Goal: Navigation & Orientation: Find specific page/section

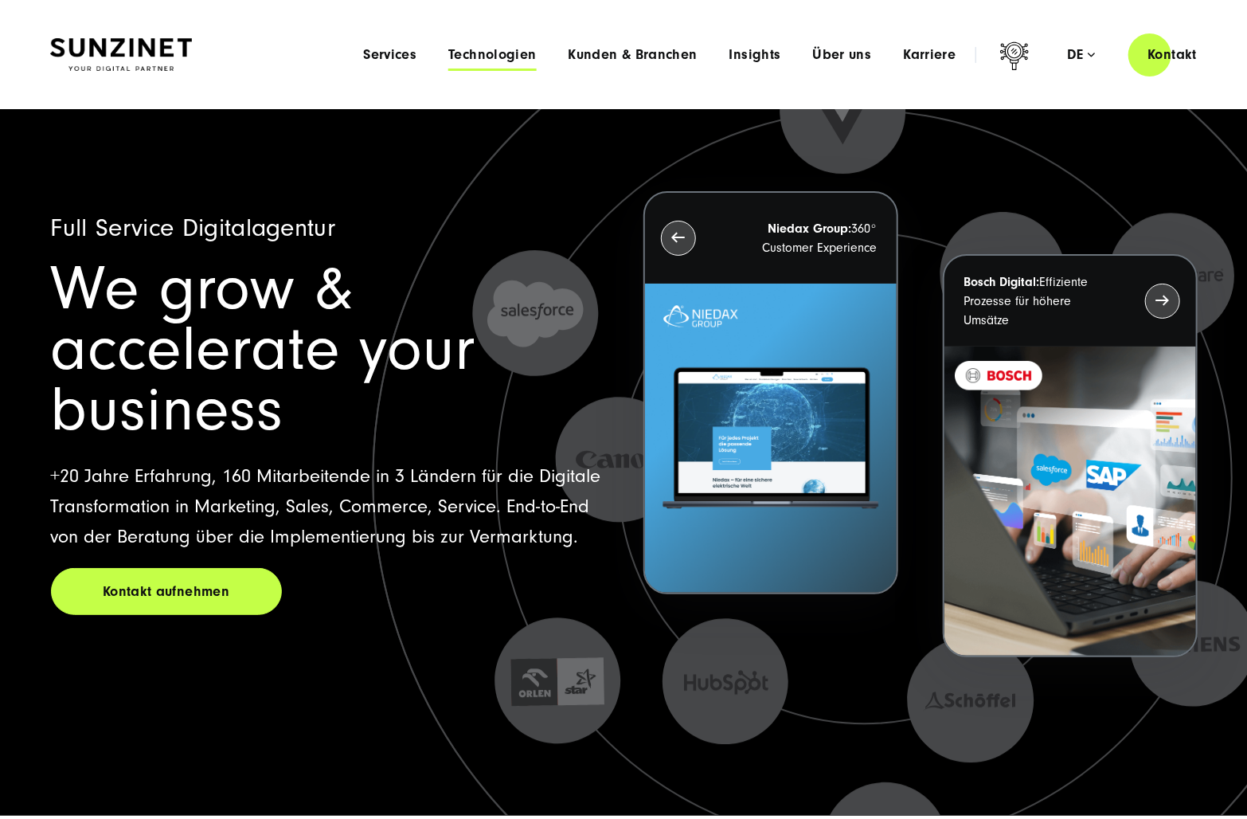
click at [510, 57] on span "Technologien" at bounding box center [492, 55] width 88 height 16
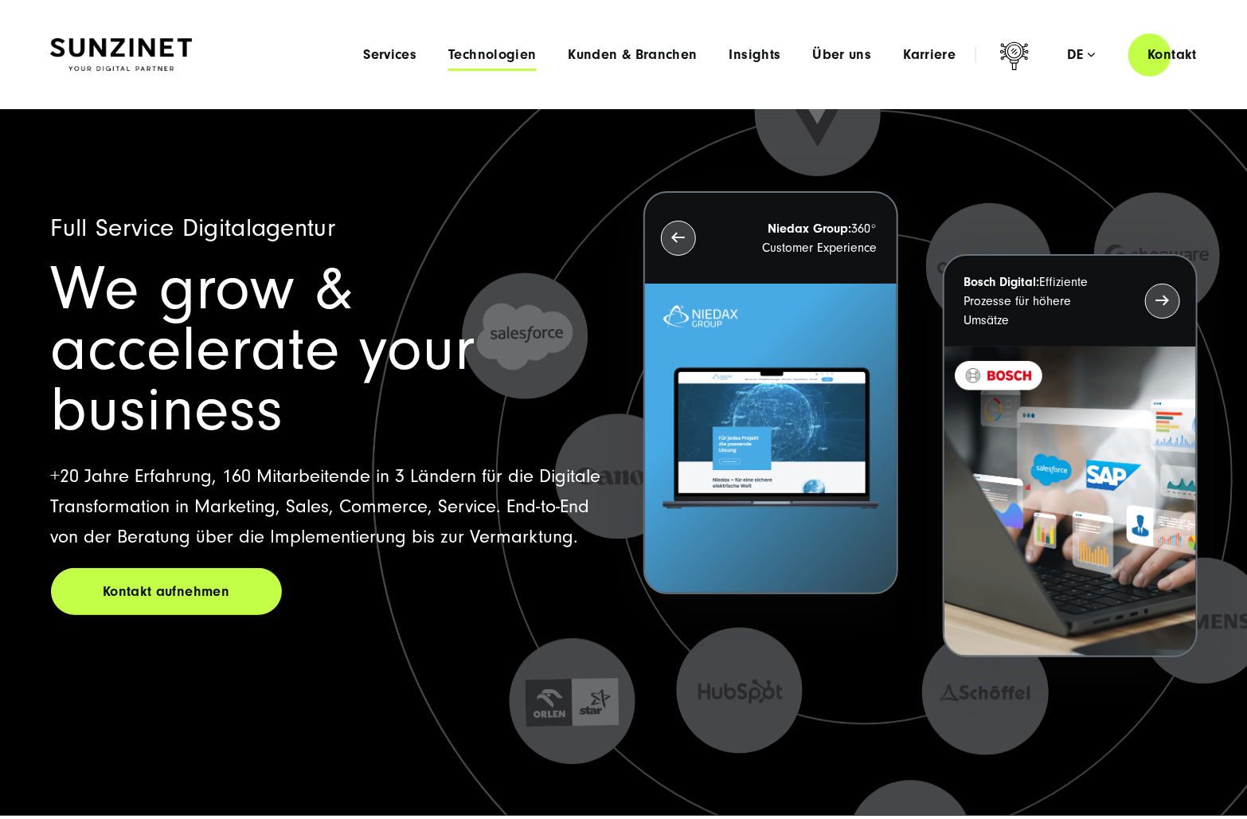
click at [510, 57] on span "Technologien" at bounding box center [492, 55] width 88 height 16
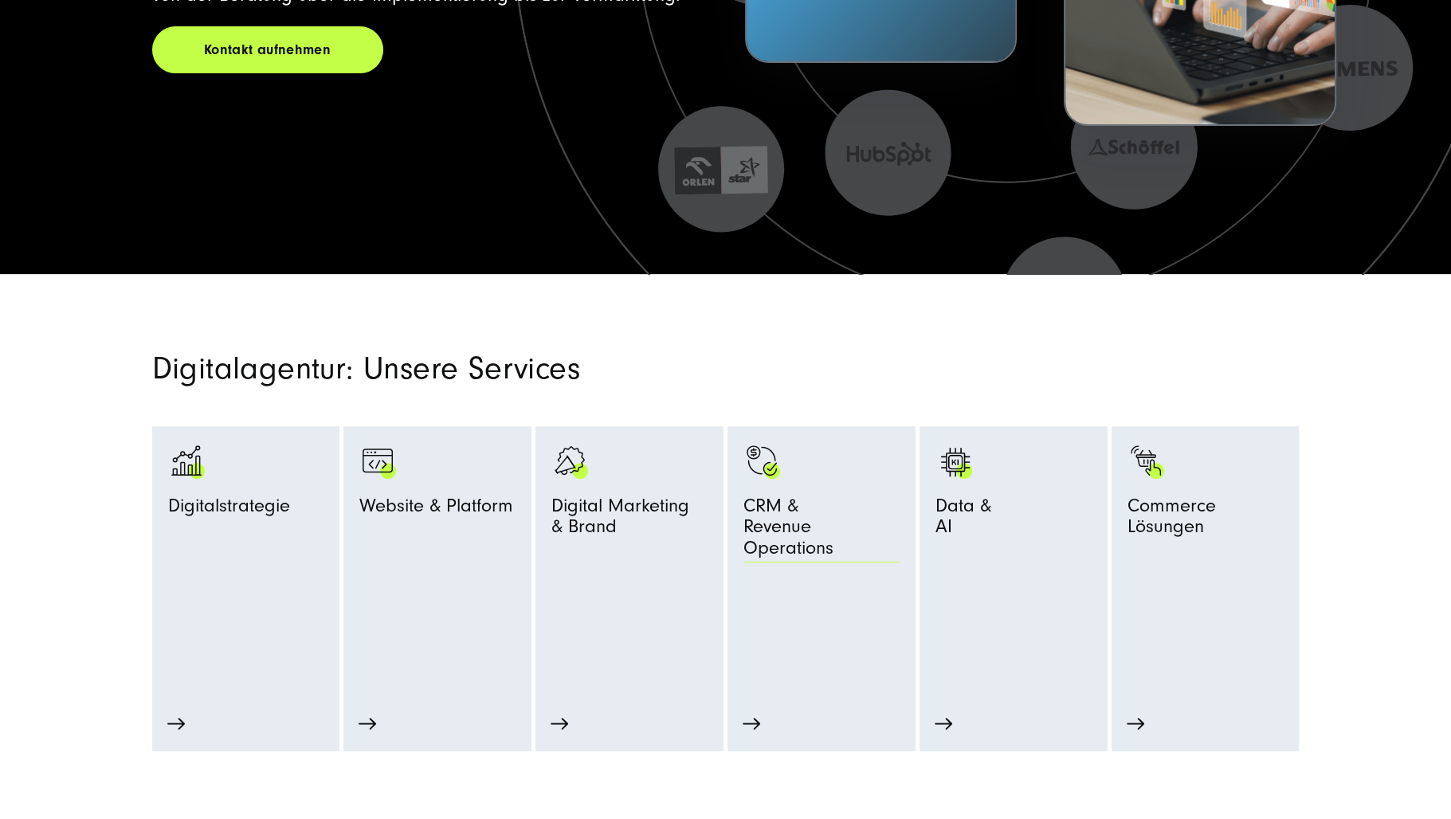
scroll to position [797, 0]
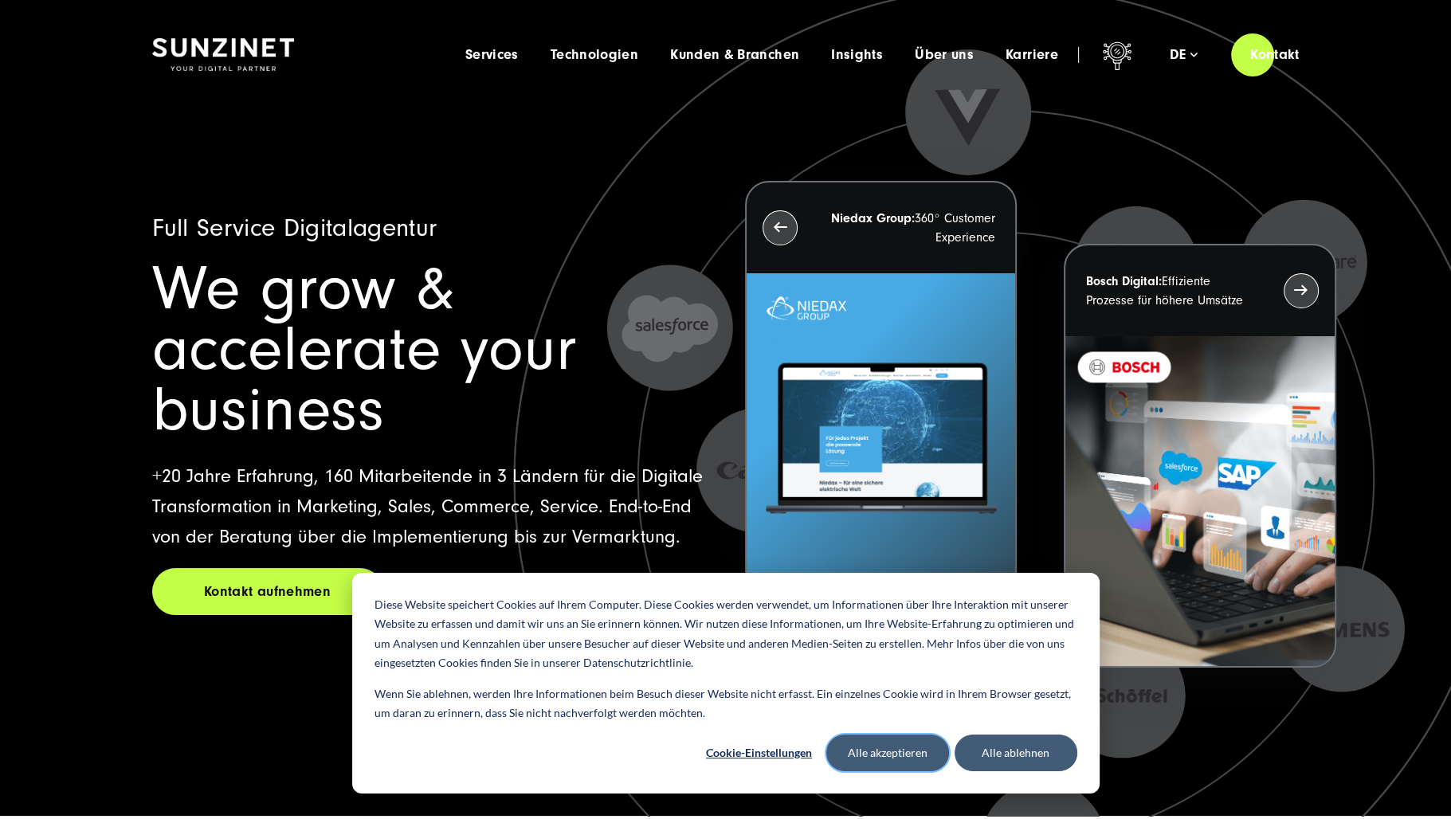
click at [890, 755] on button "Alle akzeptieren" at bounding box center [887, 752] width 123 height 37
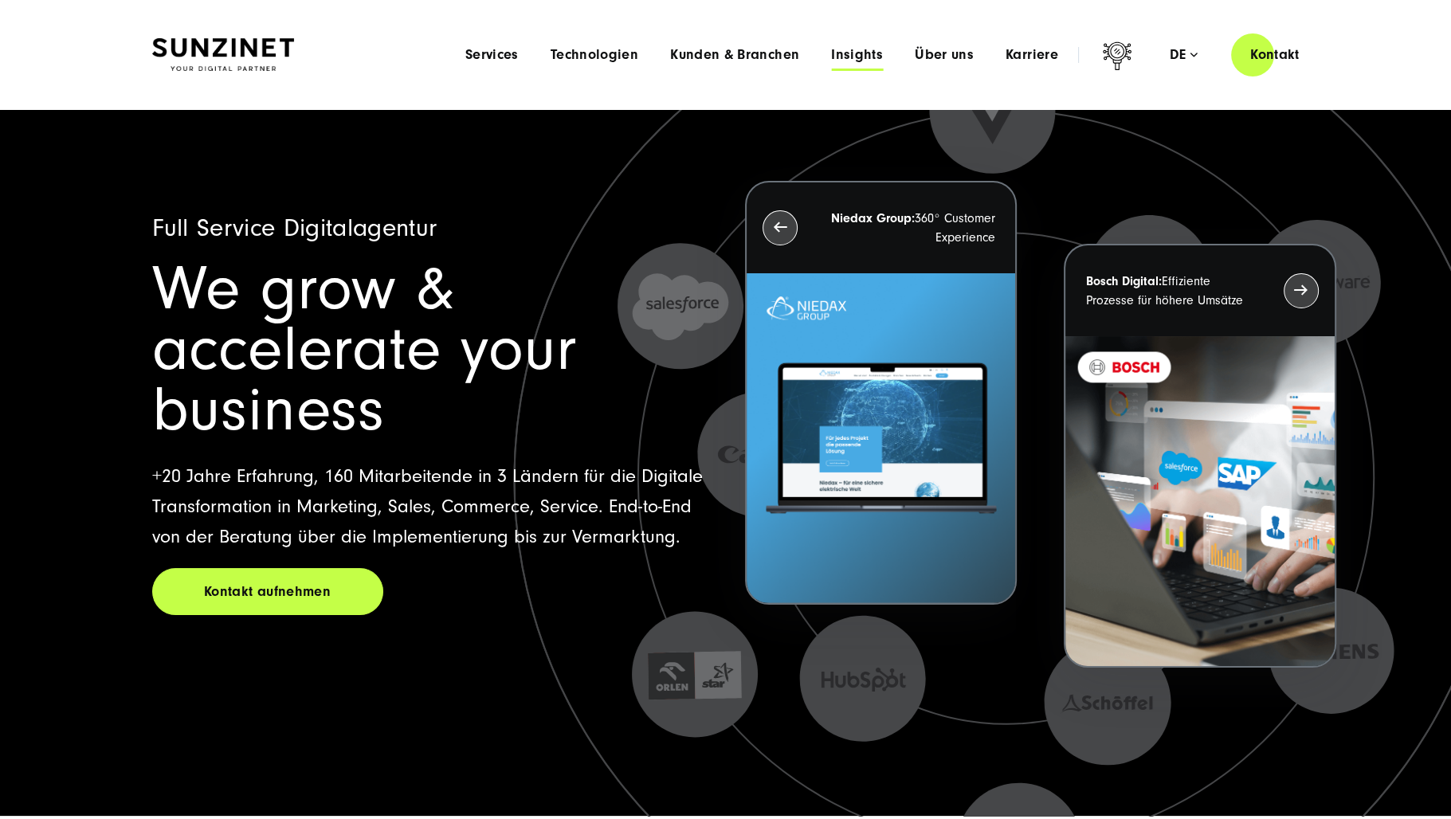
click at [844, 55] on span "Insights" at bounding box center [857, 55] width 52 height 16
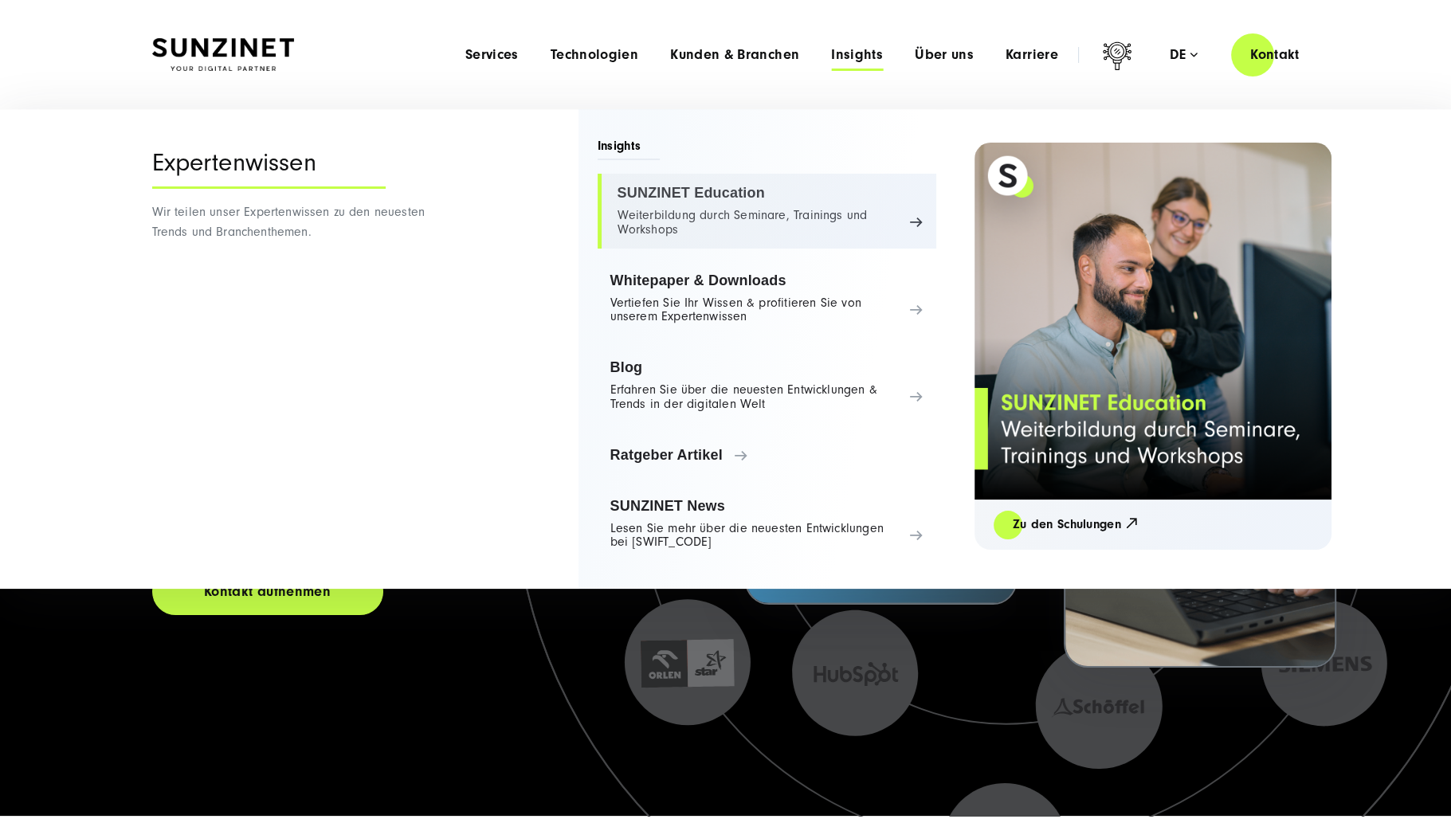
drag, startPoint x: 676, startPoint y: 217, endPoint x: 688, endPoint y: 214, distance: 12.2
click at [676, 216] on link "SUNZINET Education Weiterbildung durch Seminare, Trainings und Workshops" at bounding box center [766, 211] width 339 height 75
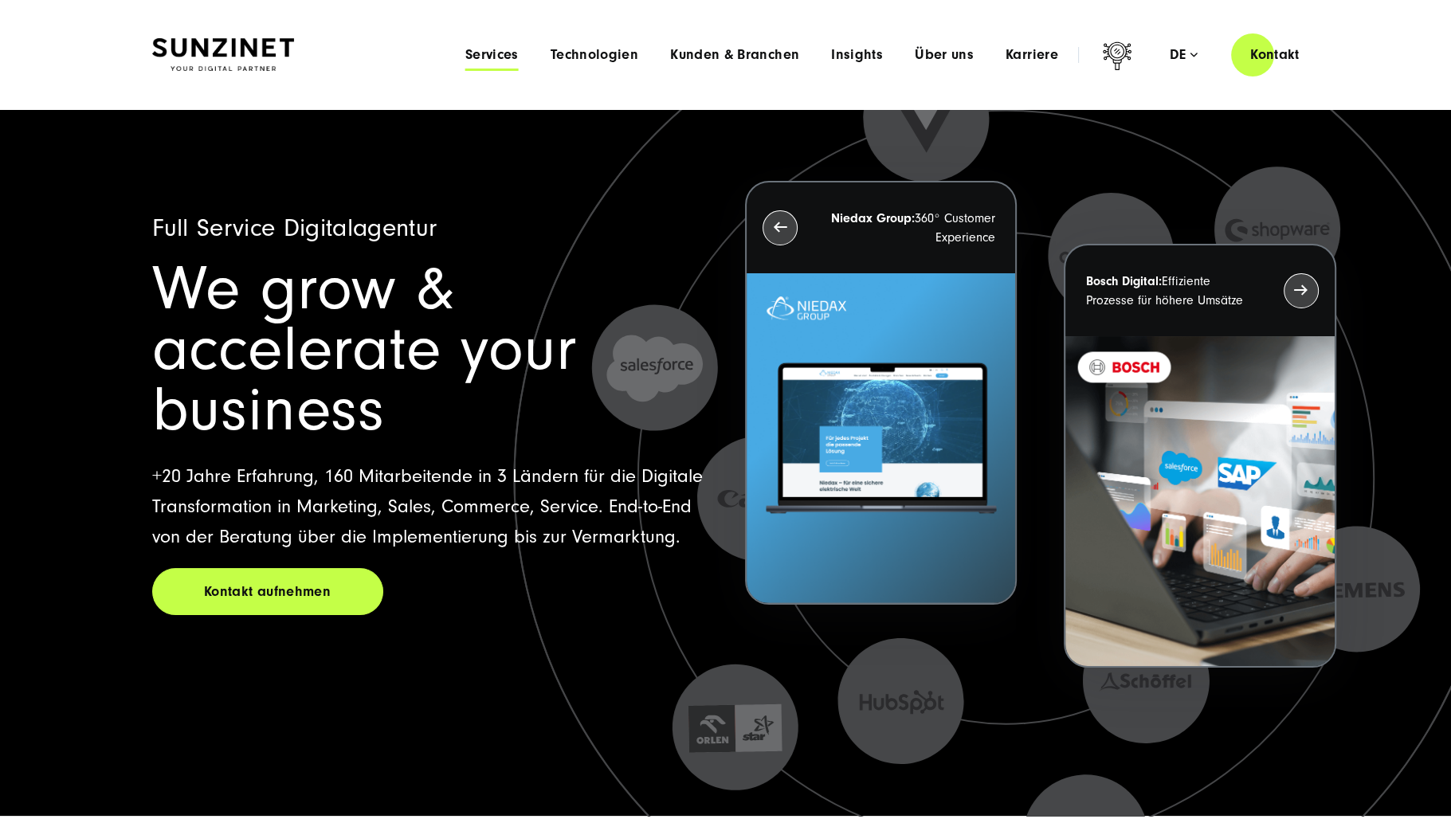
click at [501, 54] on span "Services" at bounding box center [491, 55] width 53 height 16
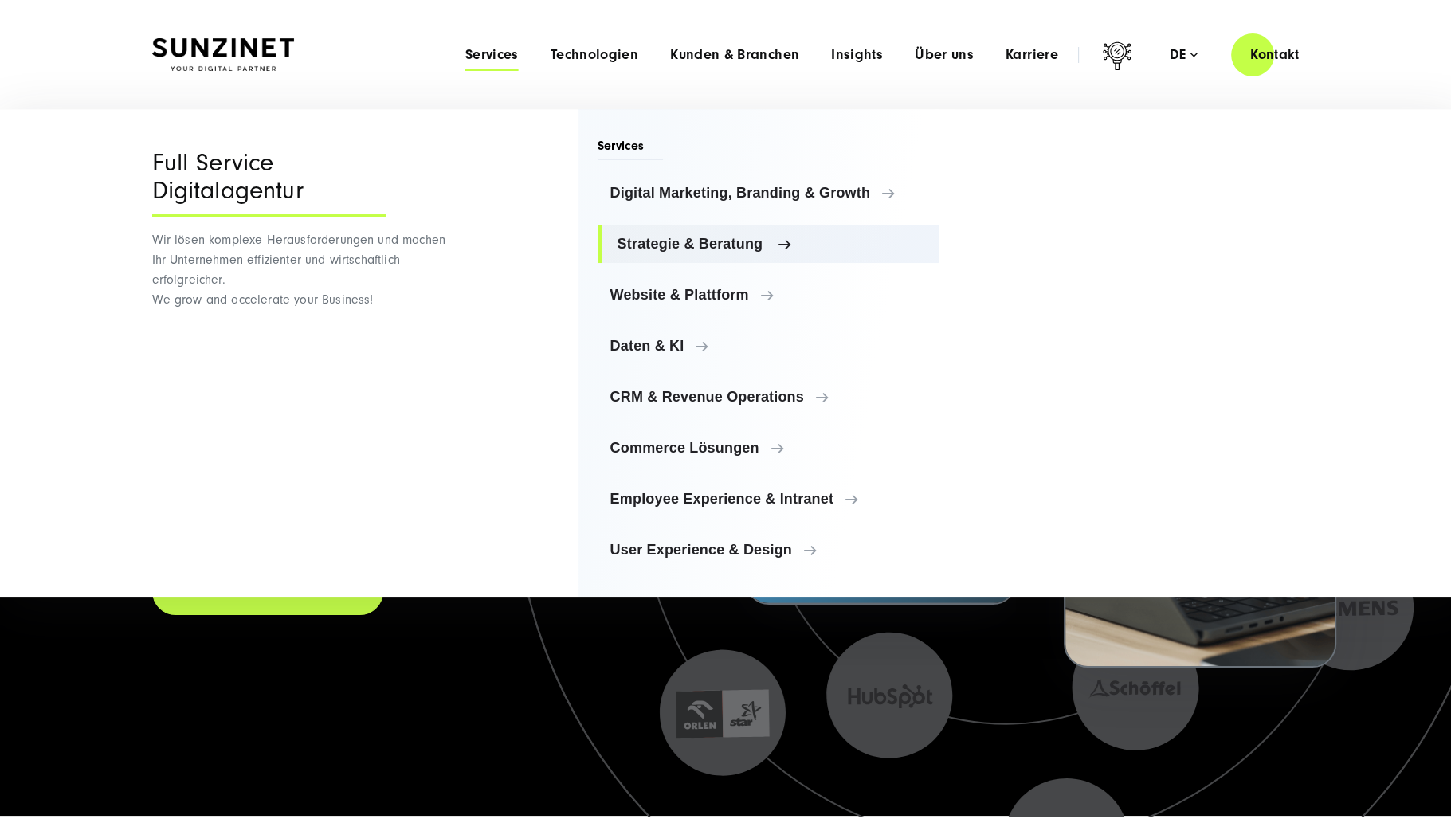
click at [730, 249] on span "Strategie & Beratung" at bounding box center [771, 244] width 309 height 16
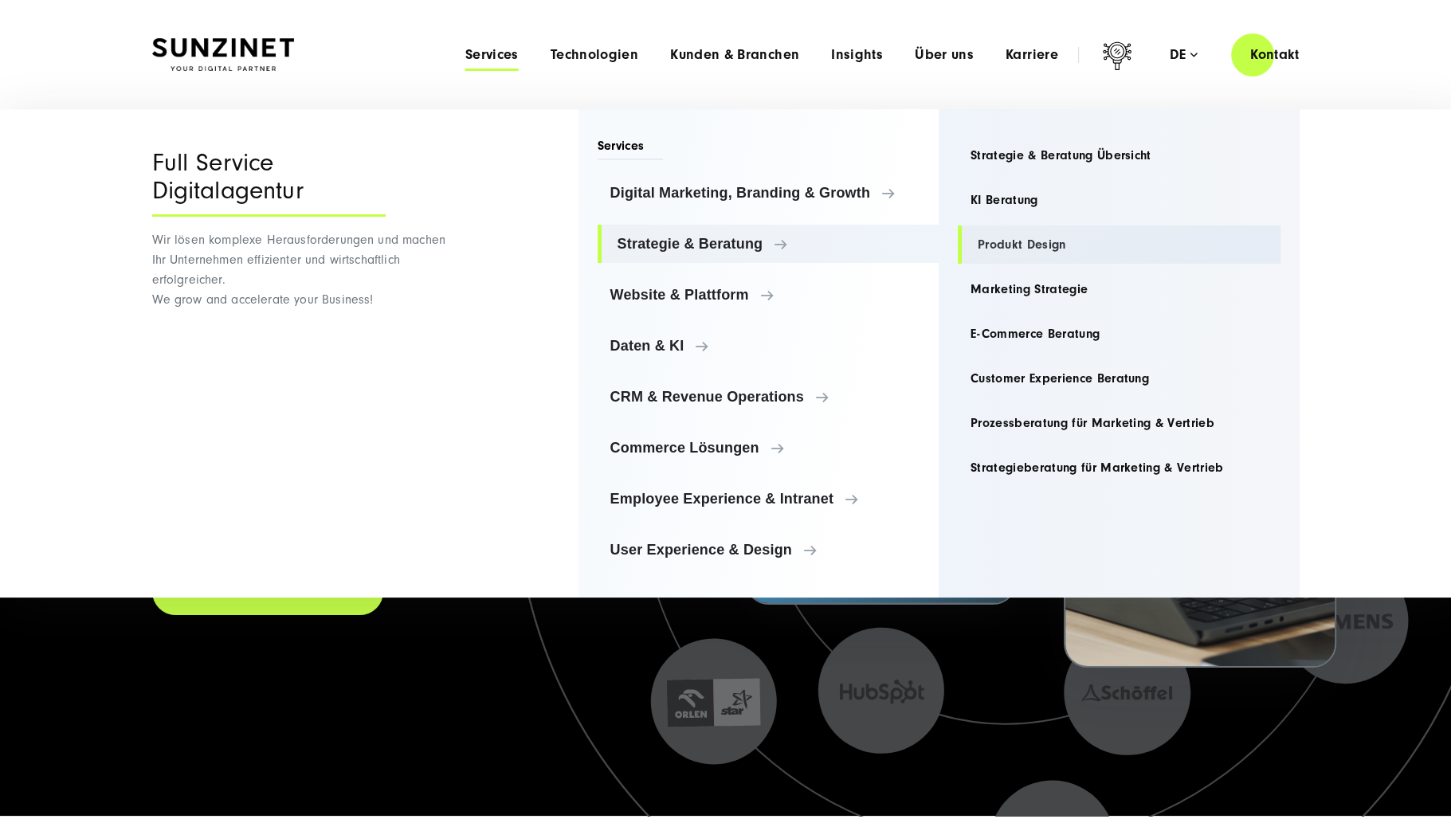
click at [1042, 256] on link "Produkt Design" at bounding box center [1118, 244] width 323 height 38
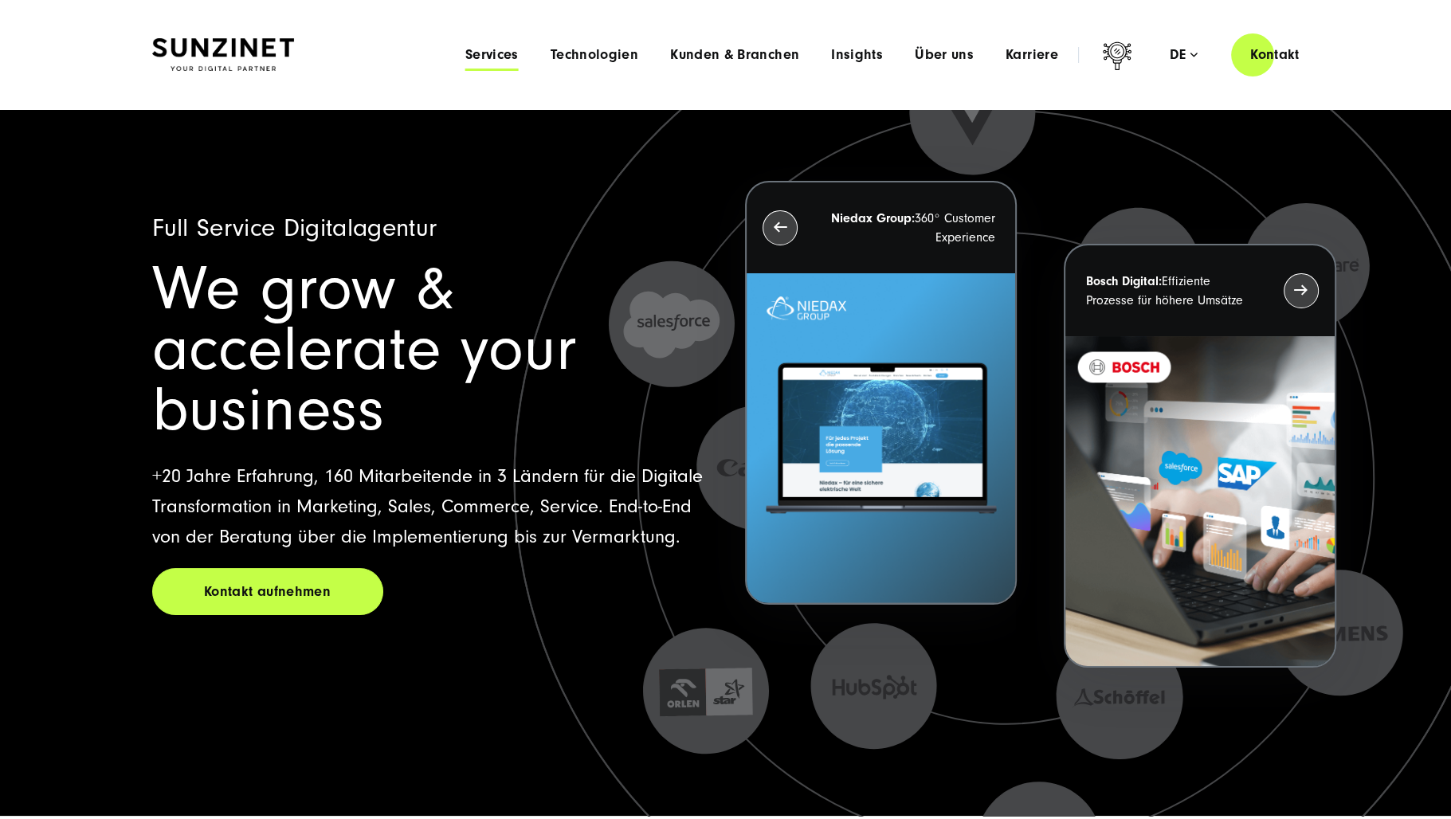
click at [499, 53] on span "Services" at bounding box center [491, 55] width 53 height 16
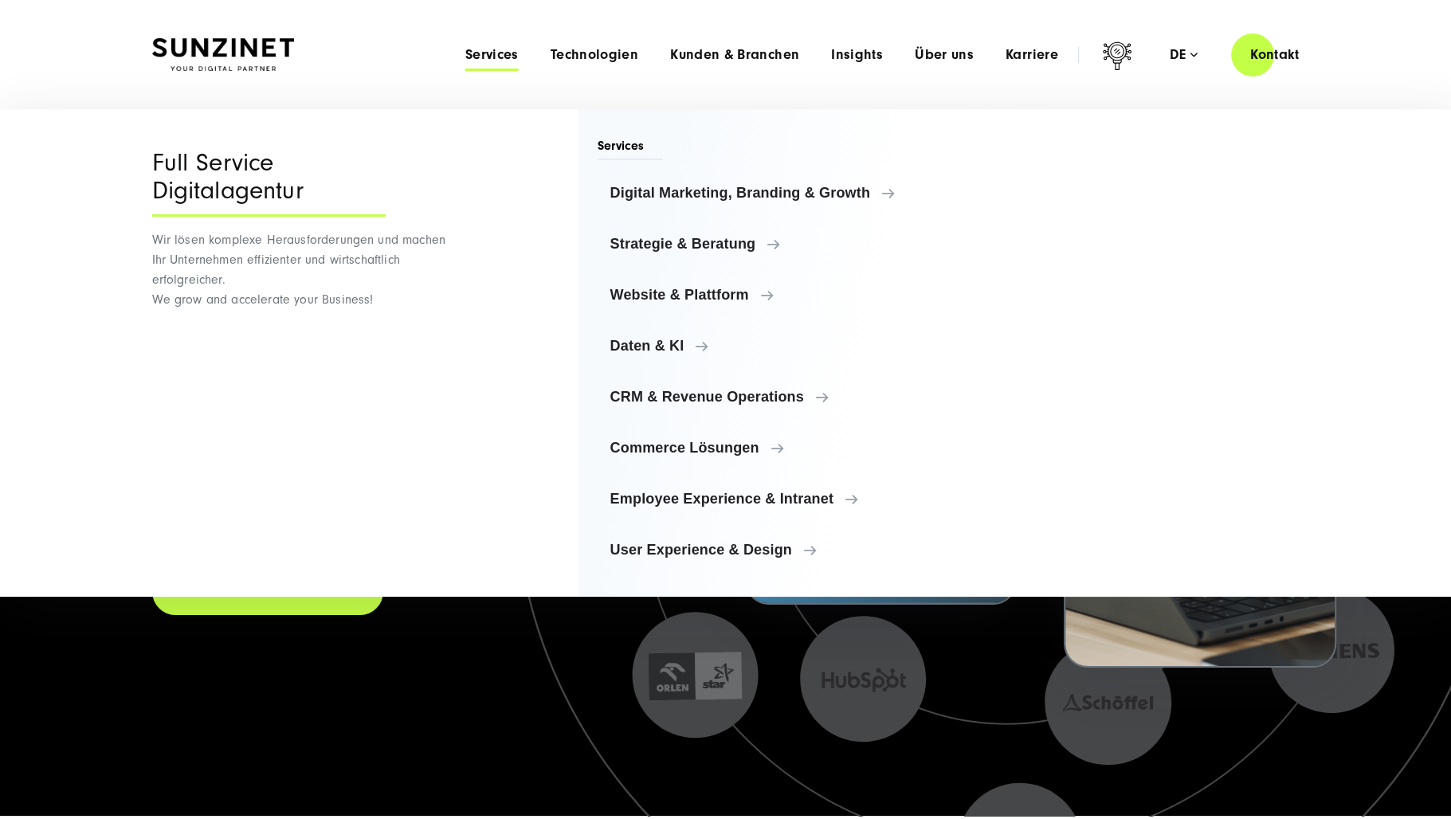
drag, startPoint x: 597, startPoint y: 730, endPoint x: 601, endPoint y: 749, distance: 18.7
click at [597, 730] on icon at bounding box center [1005, 477] width 1381 height 1381
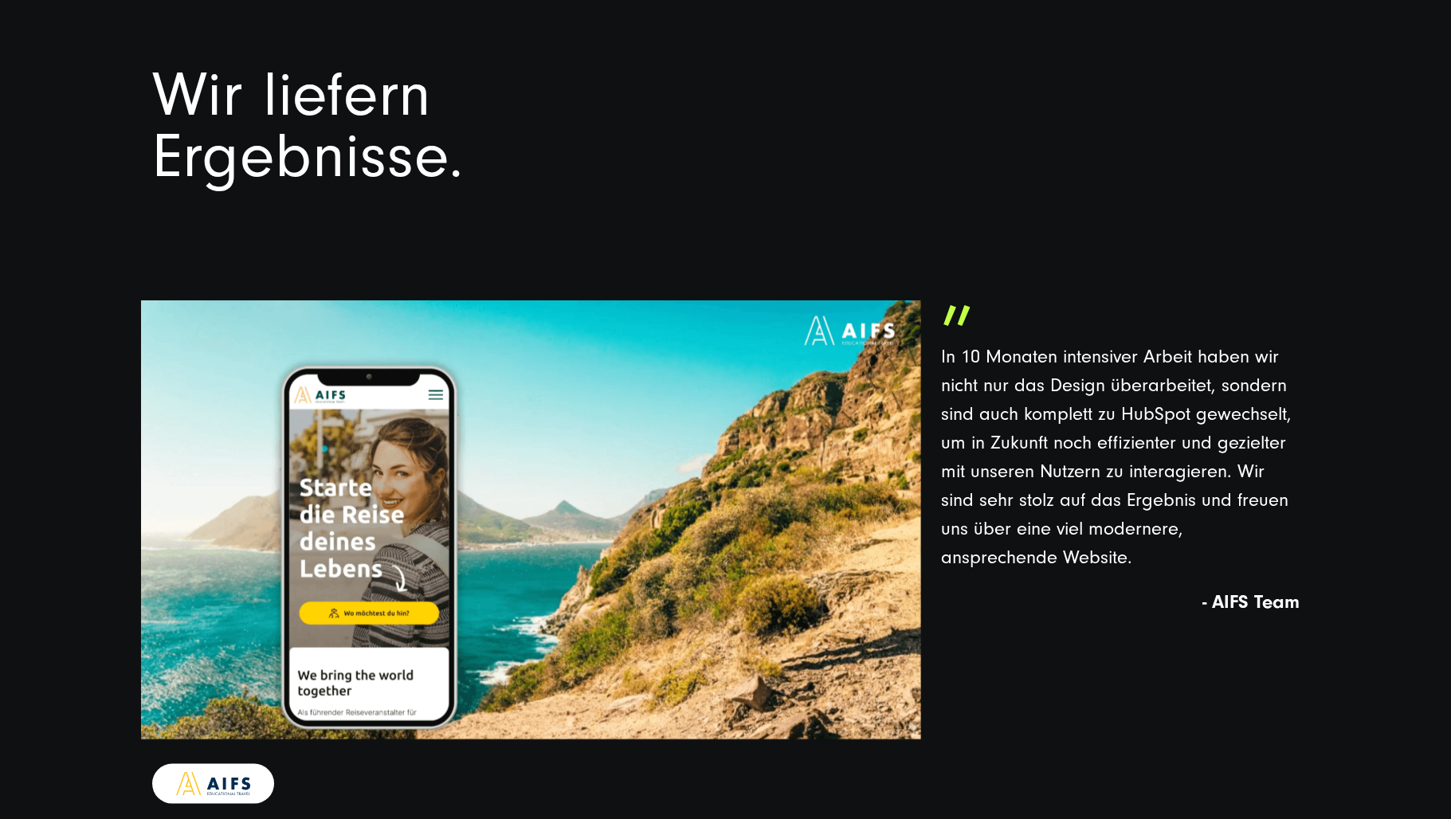
scroll to position [3664, 0]
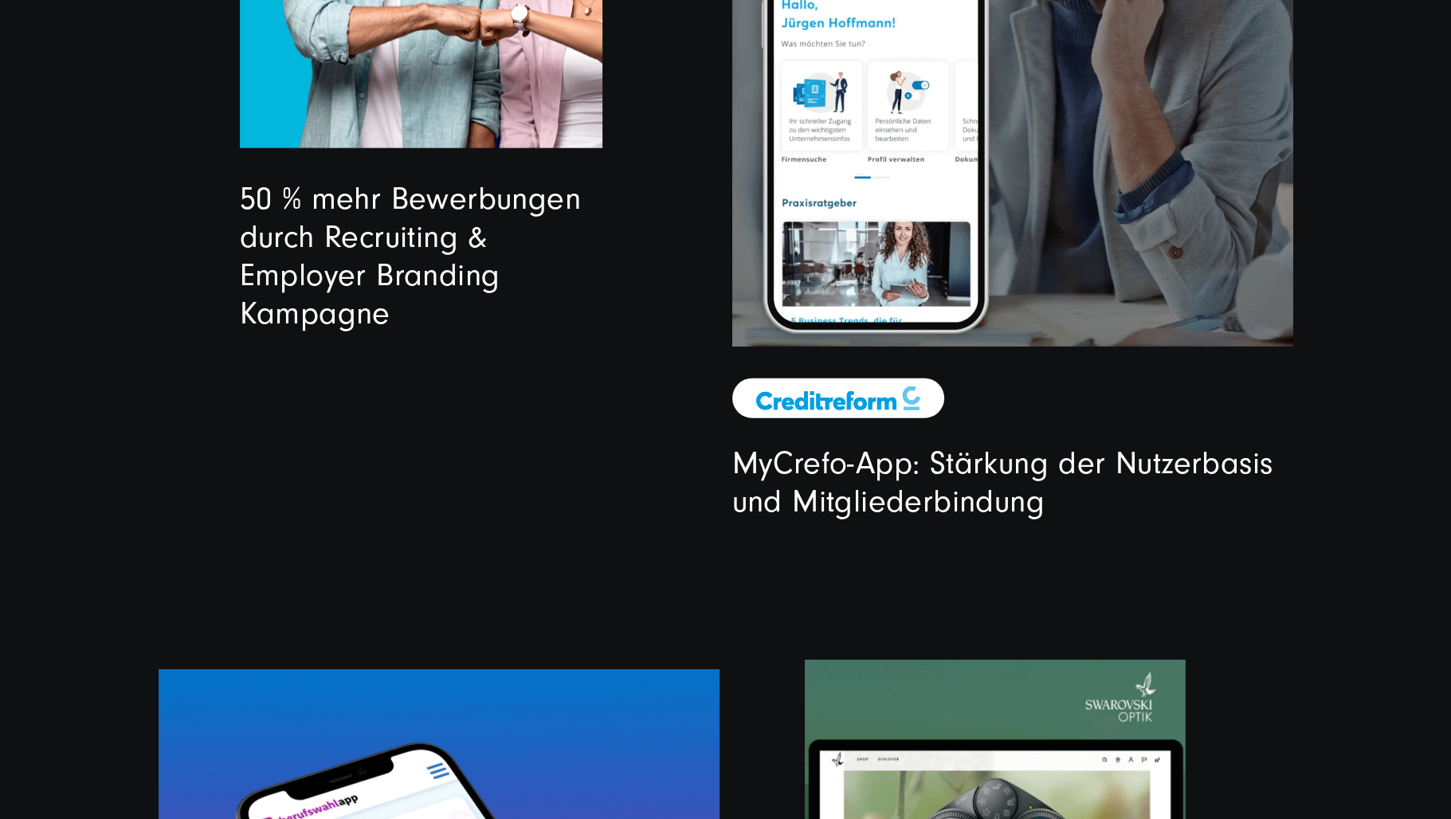
scroll to position [5257, 0]
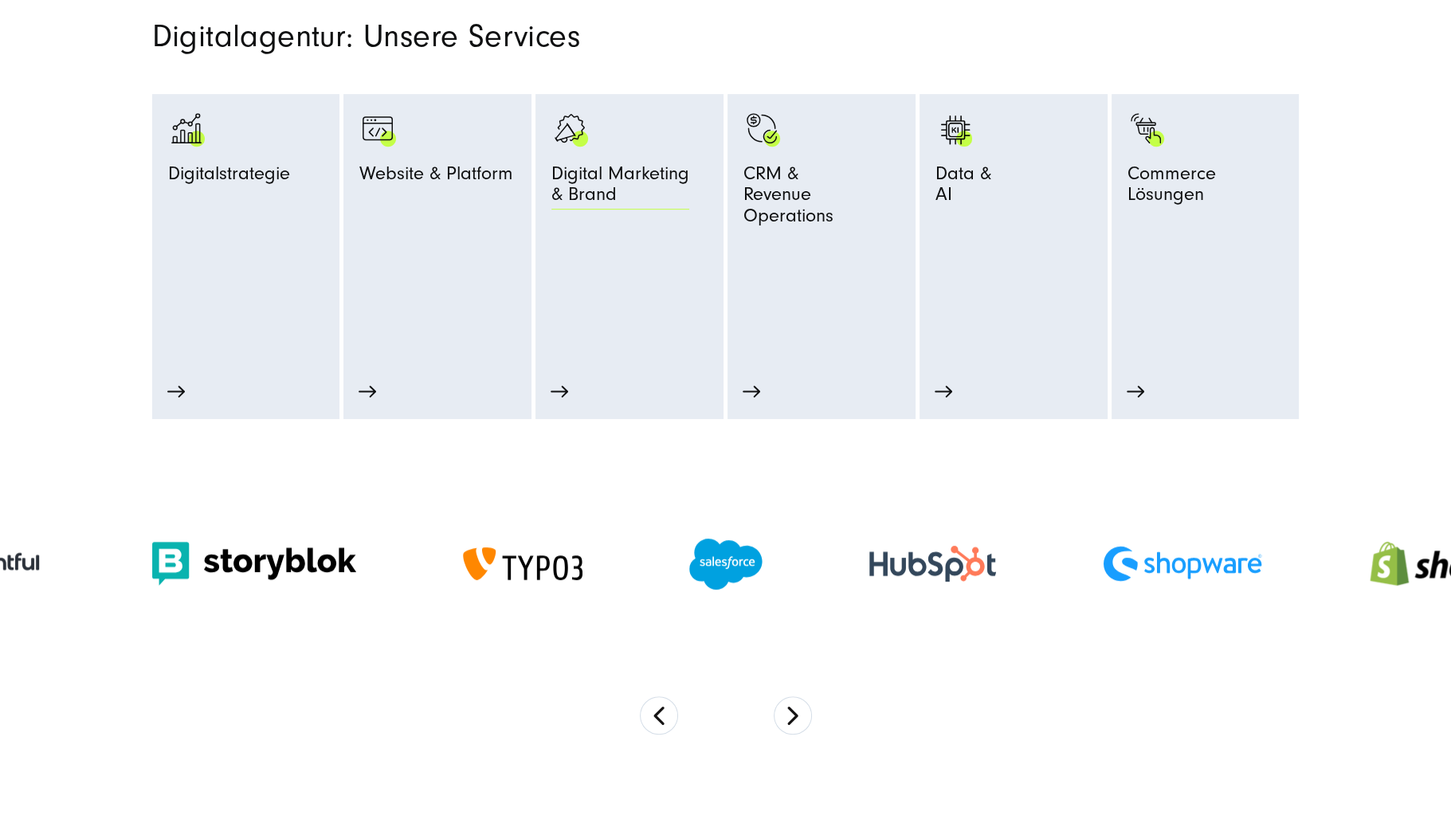
scroll to position [876, 0]
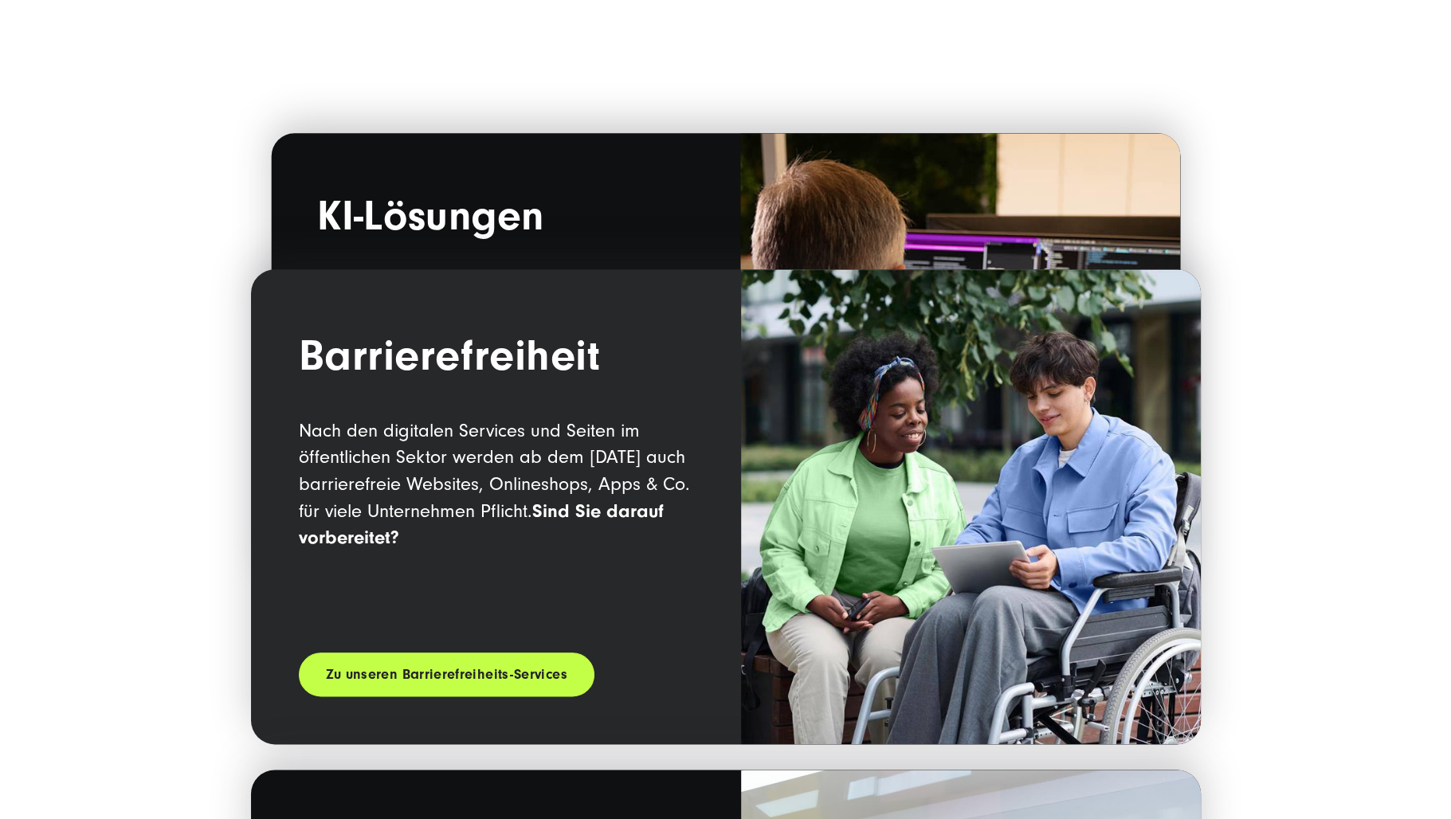
scroll to position [2310, 0]
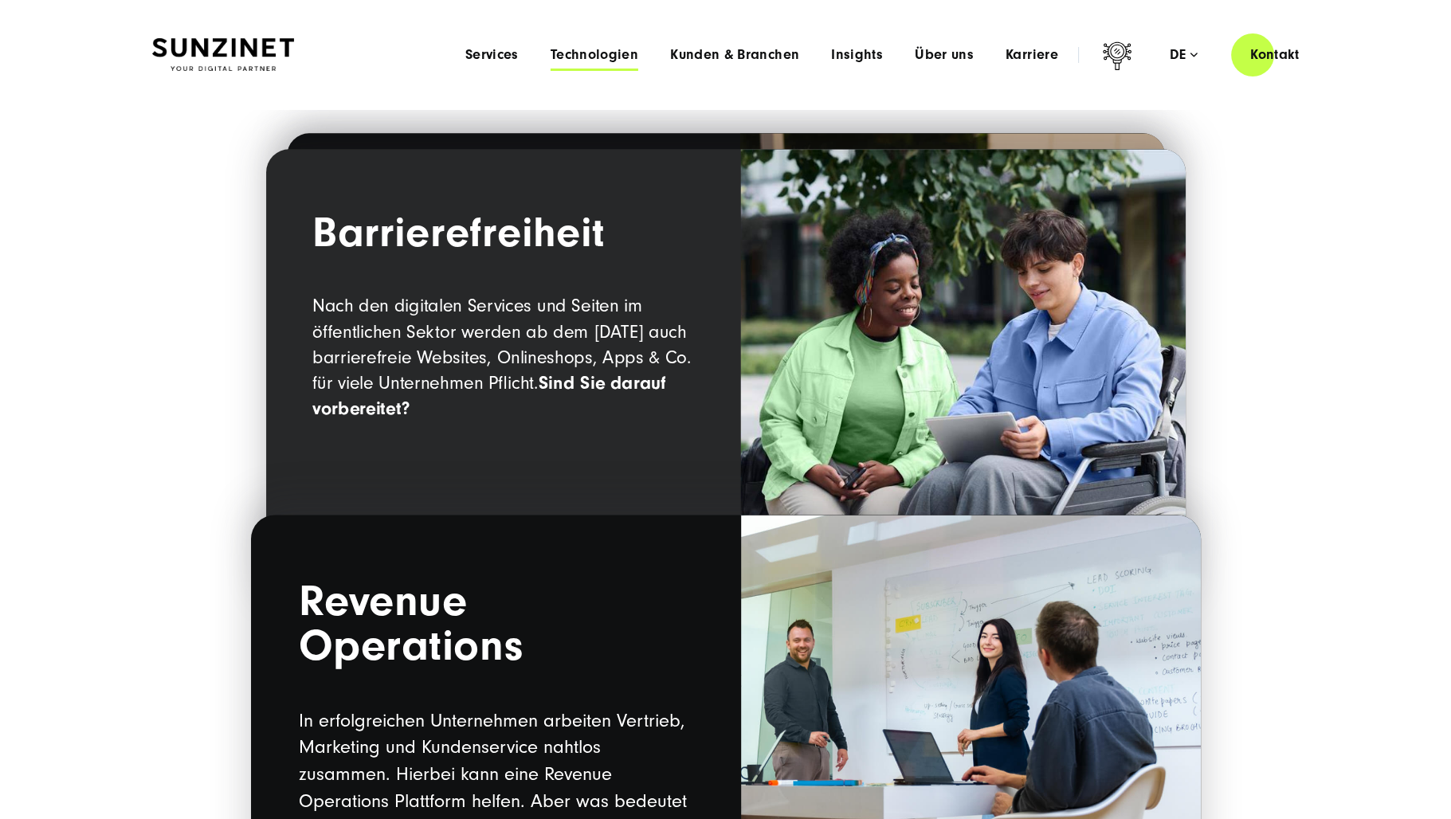
click at [588, 53] on span "Technologien" at bounding box center [594, 55] width 88 height 16
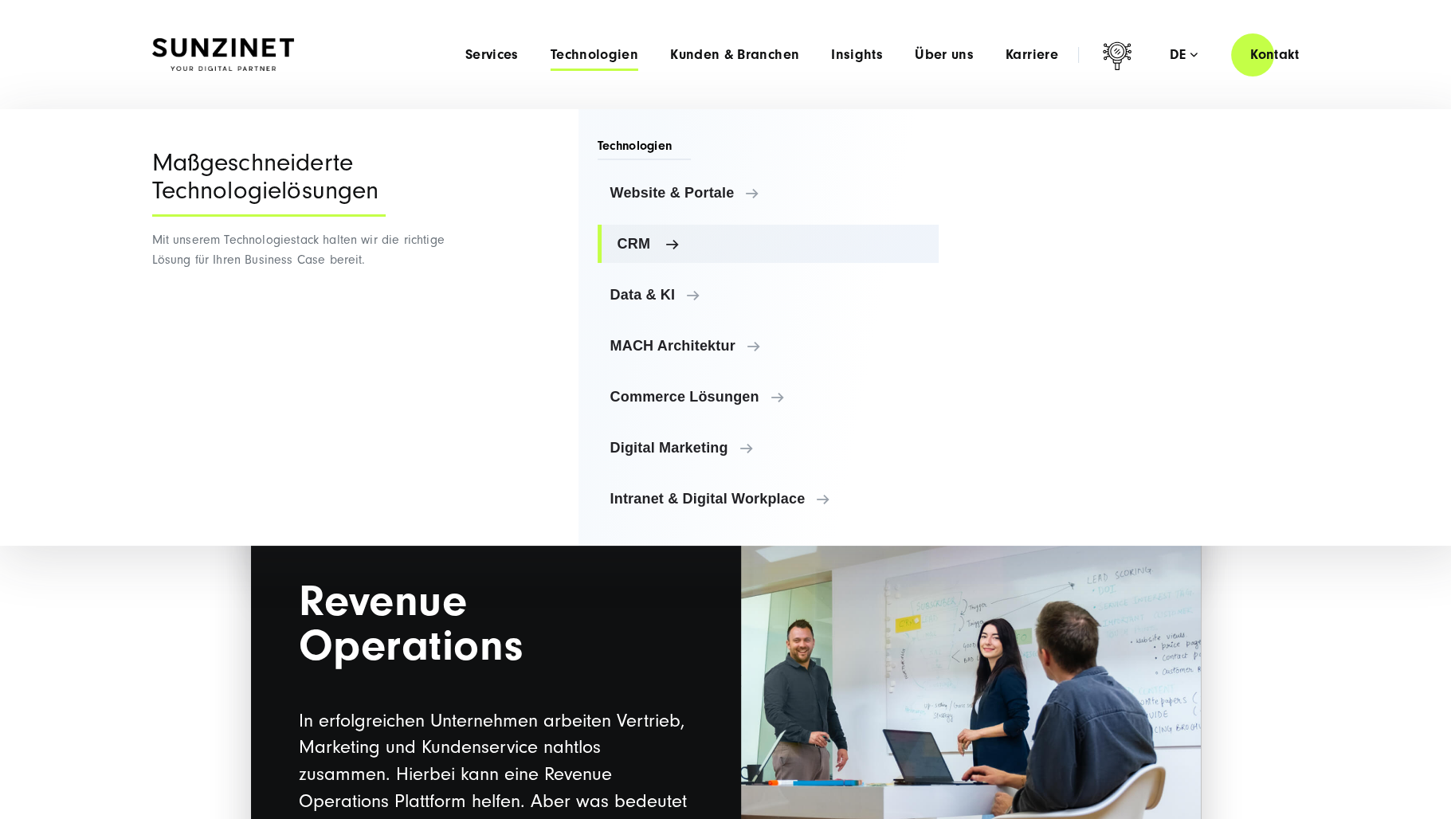
click at [651, 237] on span "CRM" at bounding box center [771, 244] width 309 height 16
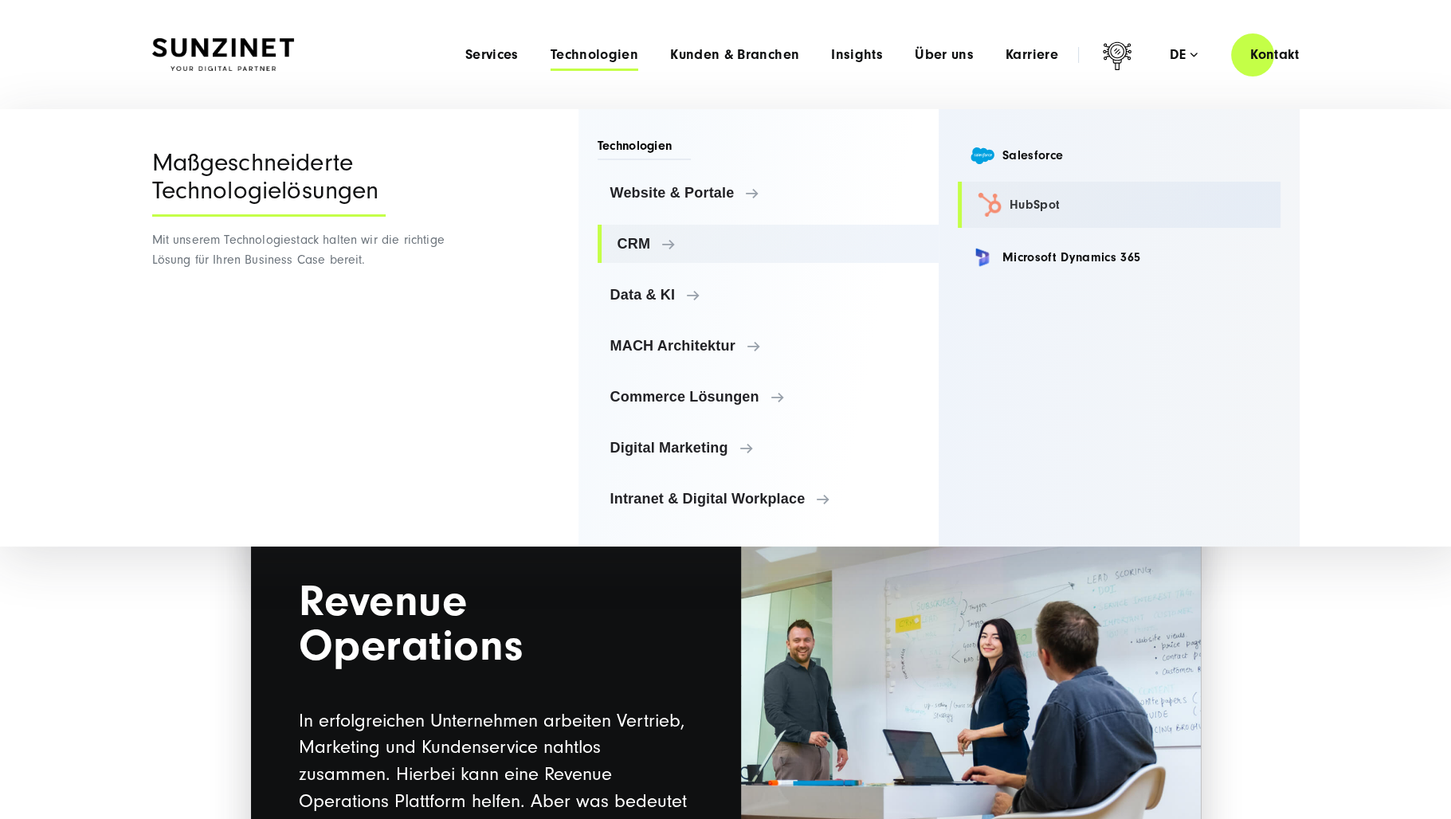
click at [1047, 206] on link "HubSpot" at bounding box center [1118, 205] width 323 height 46
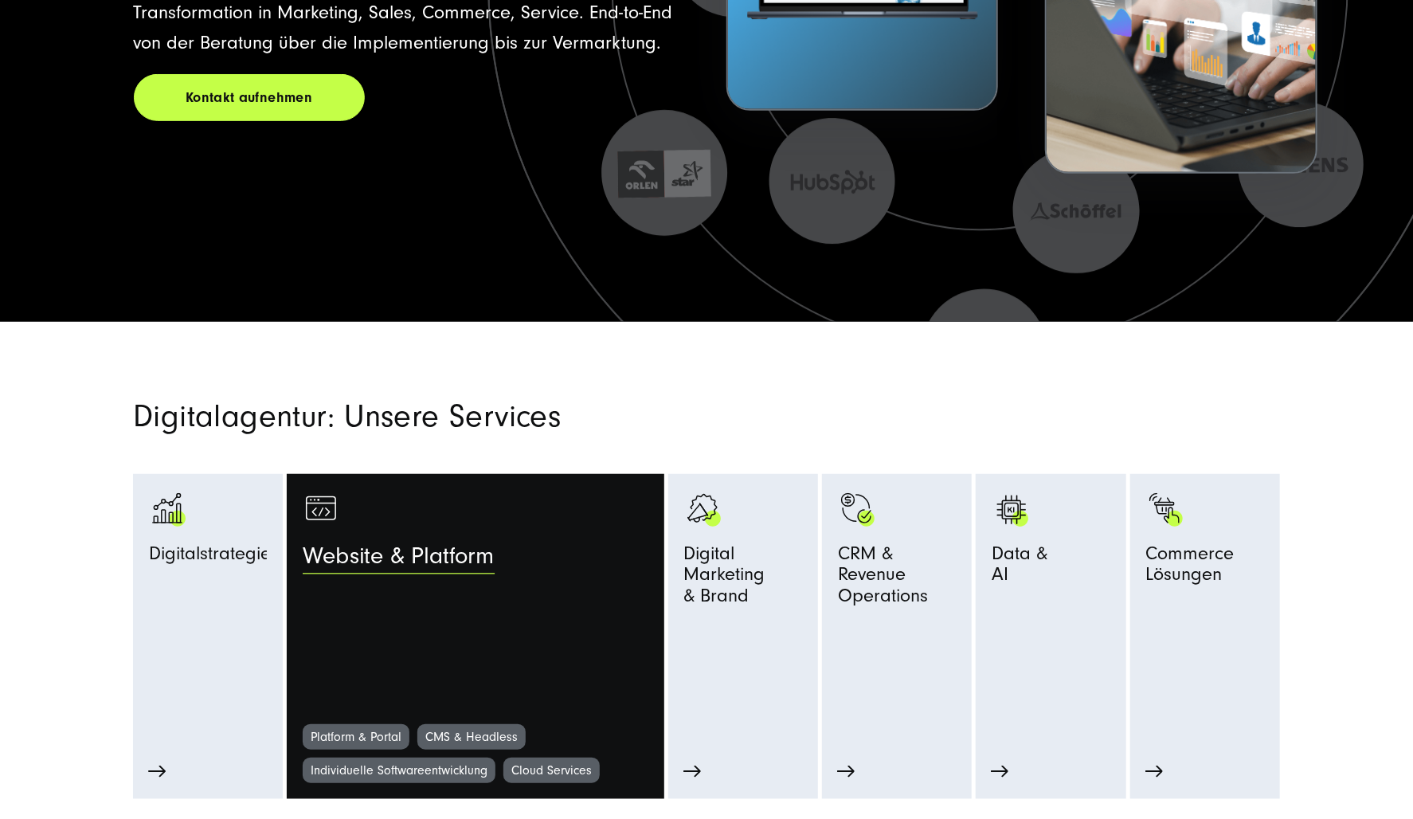
scroll to position [876, 0]
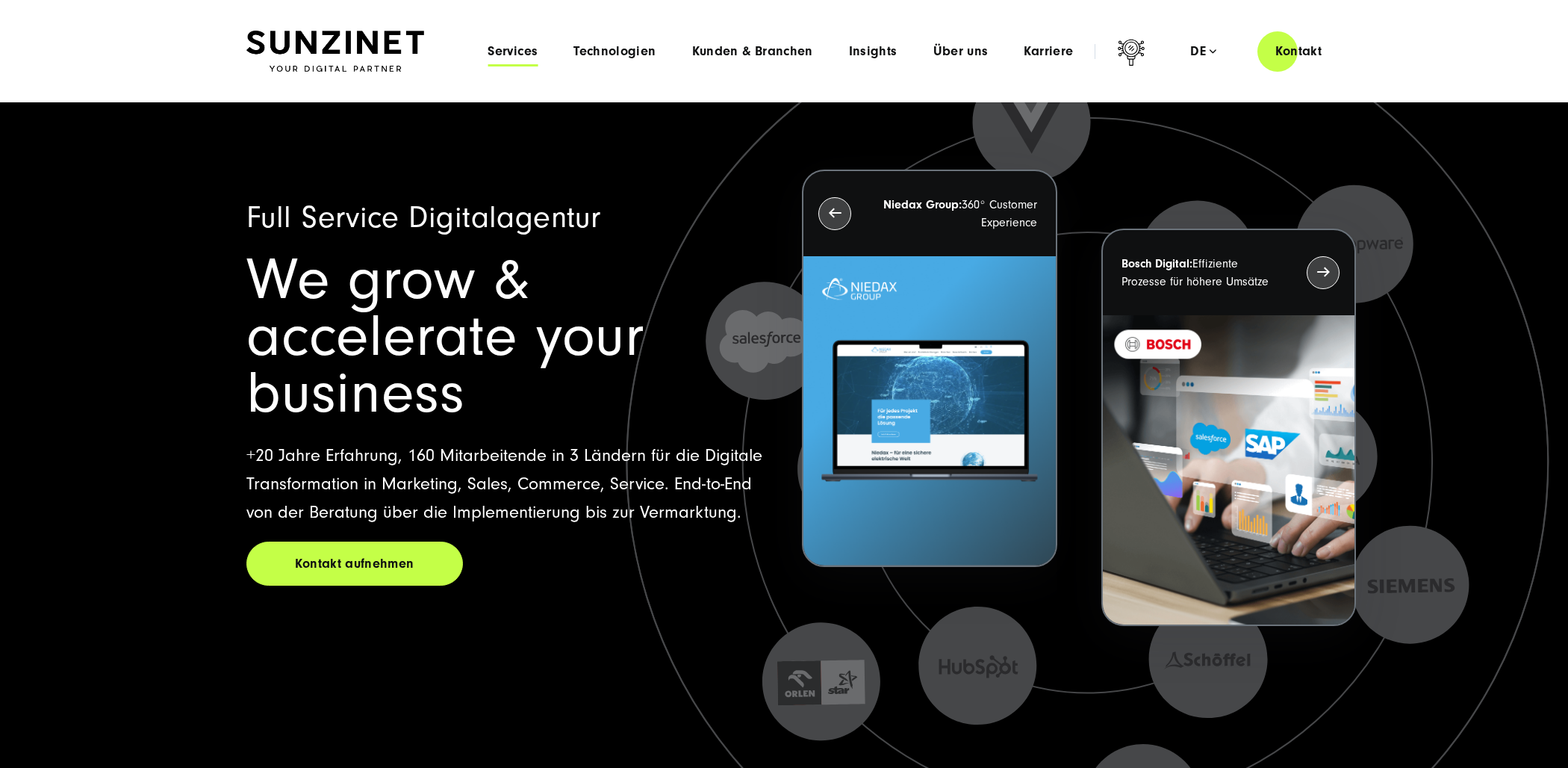
click at [508, 52] on span "Services" at bounding box center [512, 52] width 50 height 15
